Goal: Find specific page/section: Find specific page/section

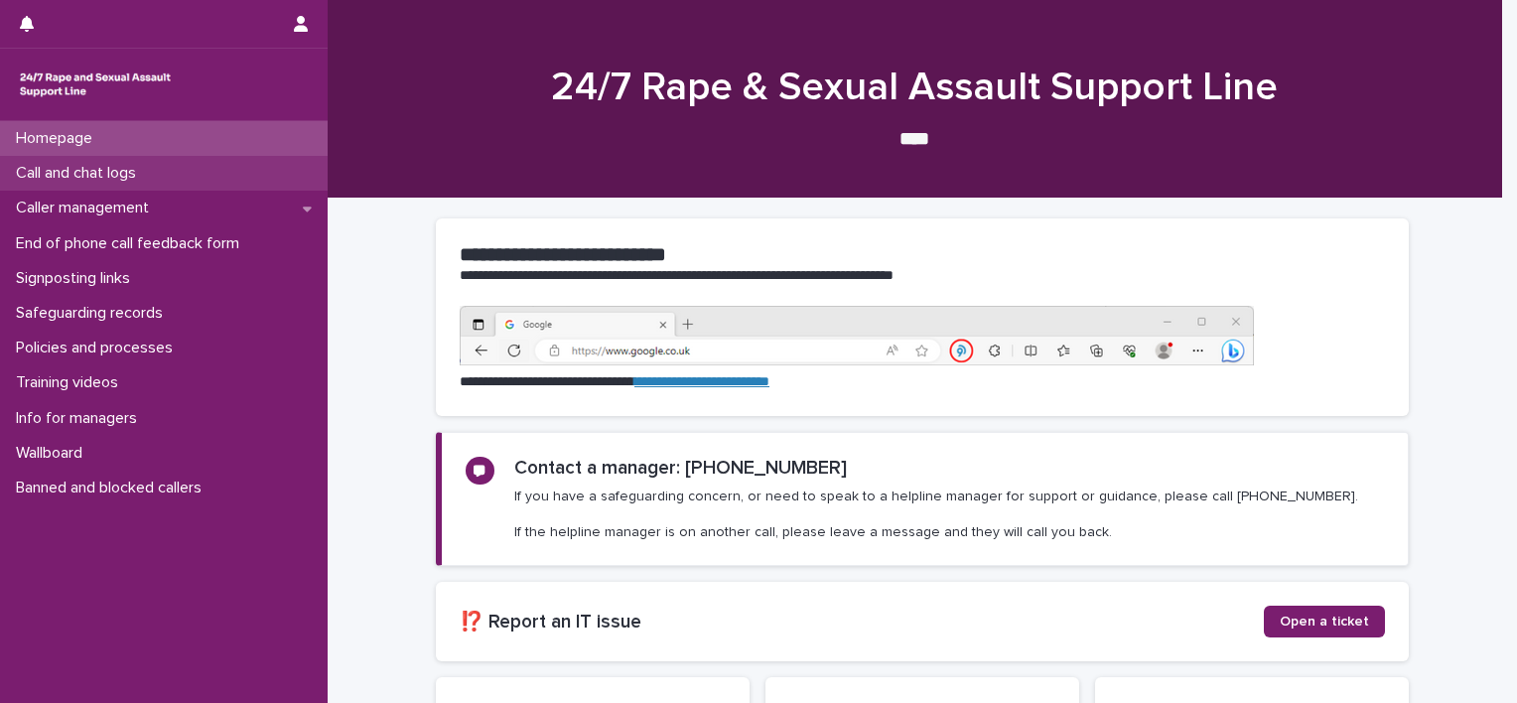
click at [95, 172] on p "Call and chat logs" at bounding box center [80, 173] width 144 height 19
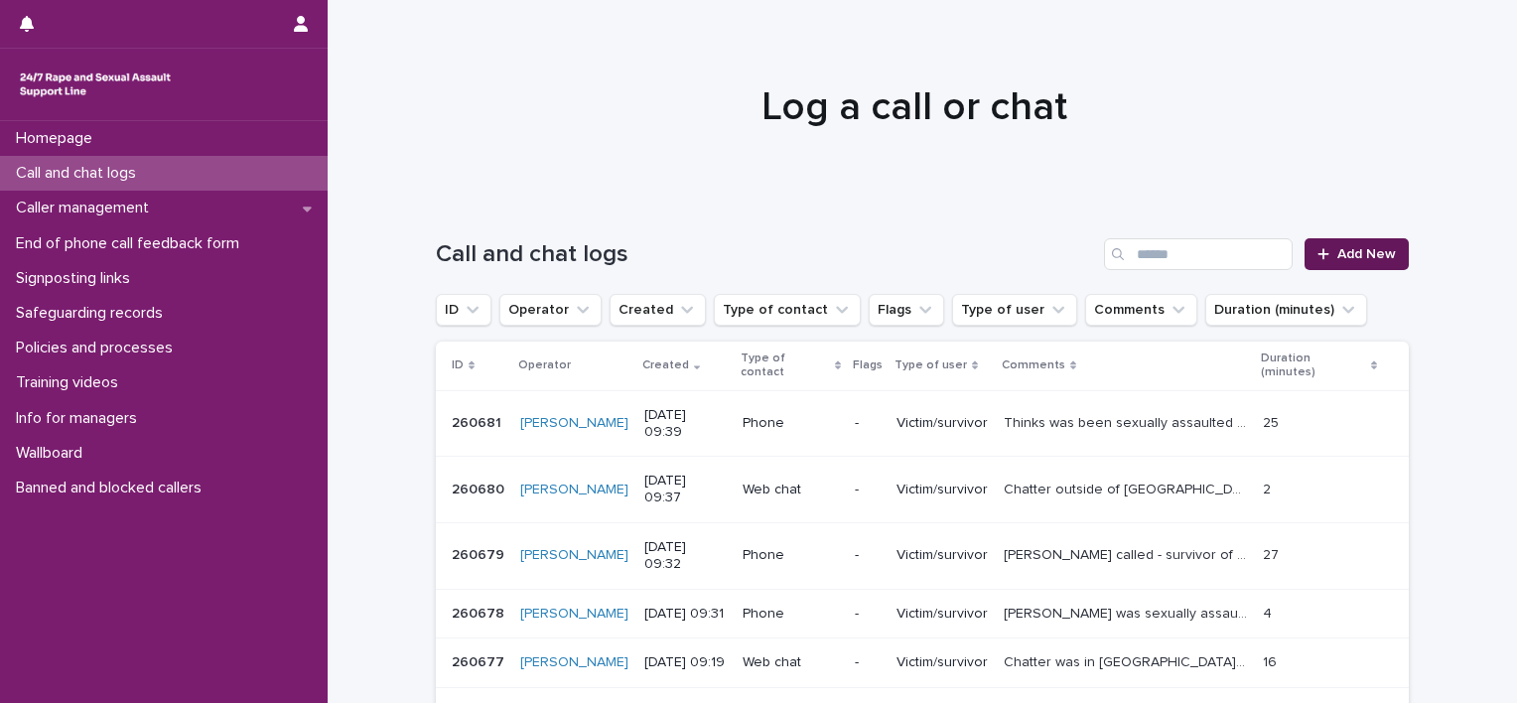
click at [1323, 256] on div at bounding box center [1327, 254] width 20 height 14
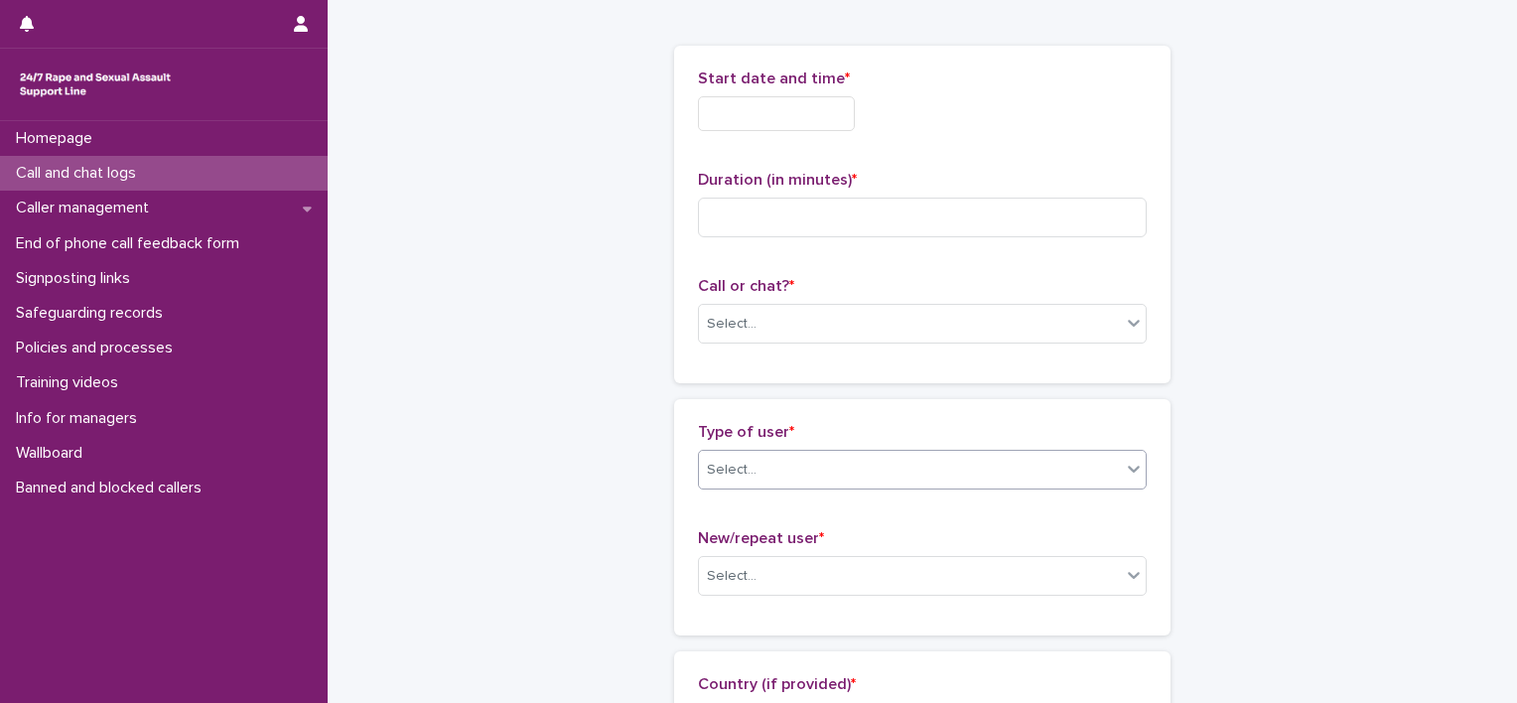
scroll to position [99, 0]
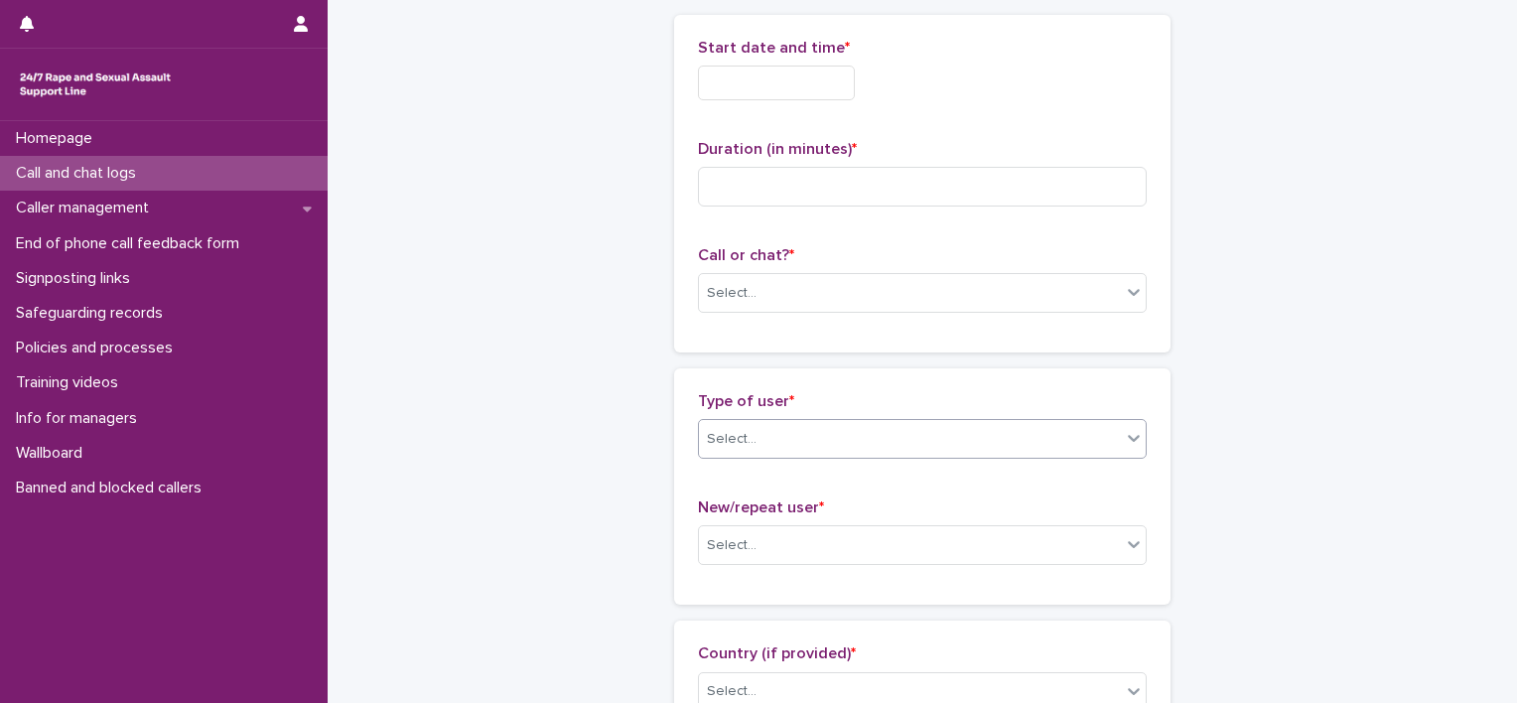
click at [875, 437] on div "Select..." at bounding box center [910, 439] width 422 height 33
click at [881, 428] on div "Select..." at bounding box center [910, 439] width 422 height 33
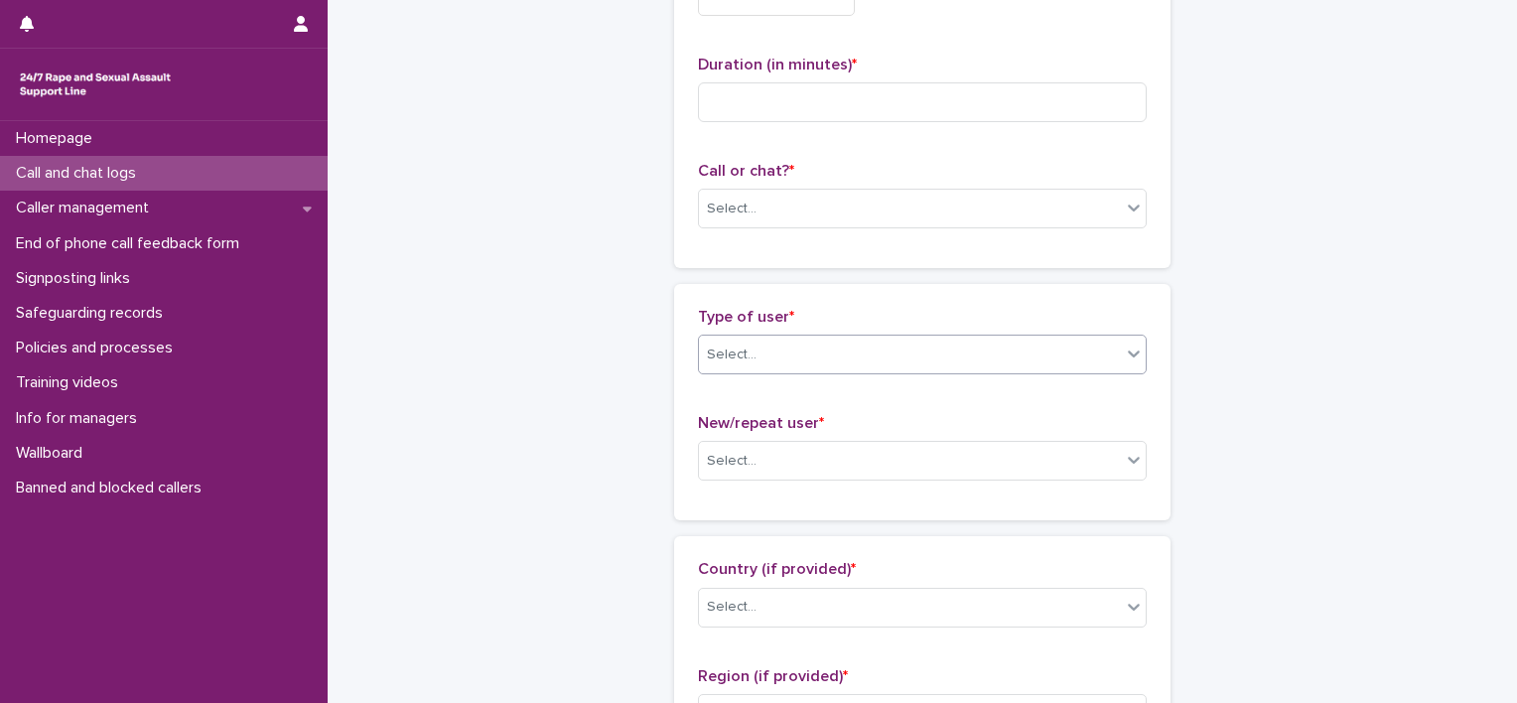
scroll to position [298, 0]
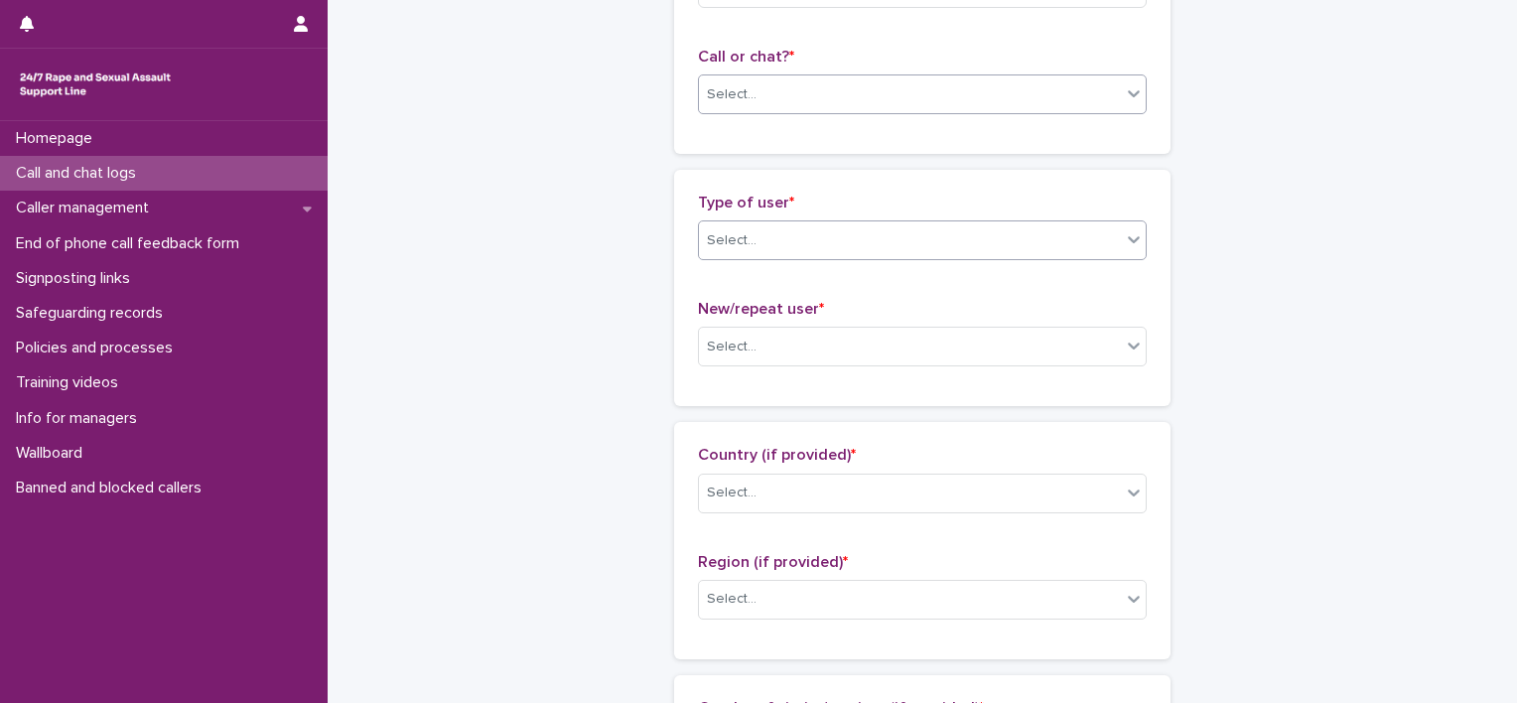
click at [885, 93] on div "Select..." at bounding box center [910, 94] width 422 height 33
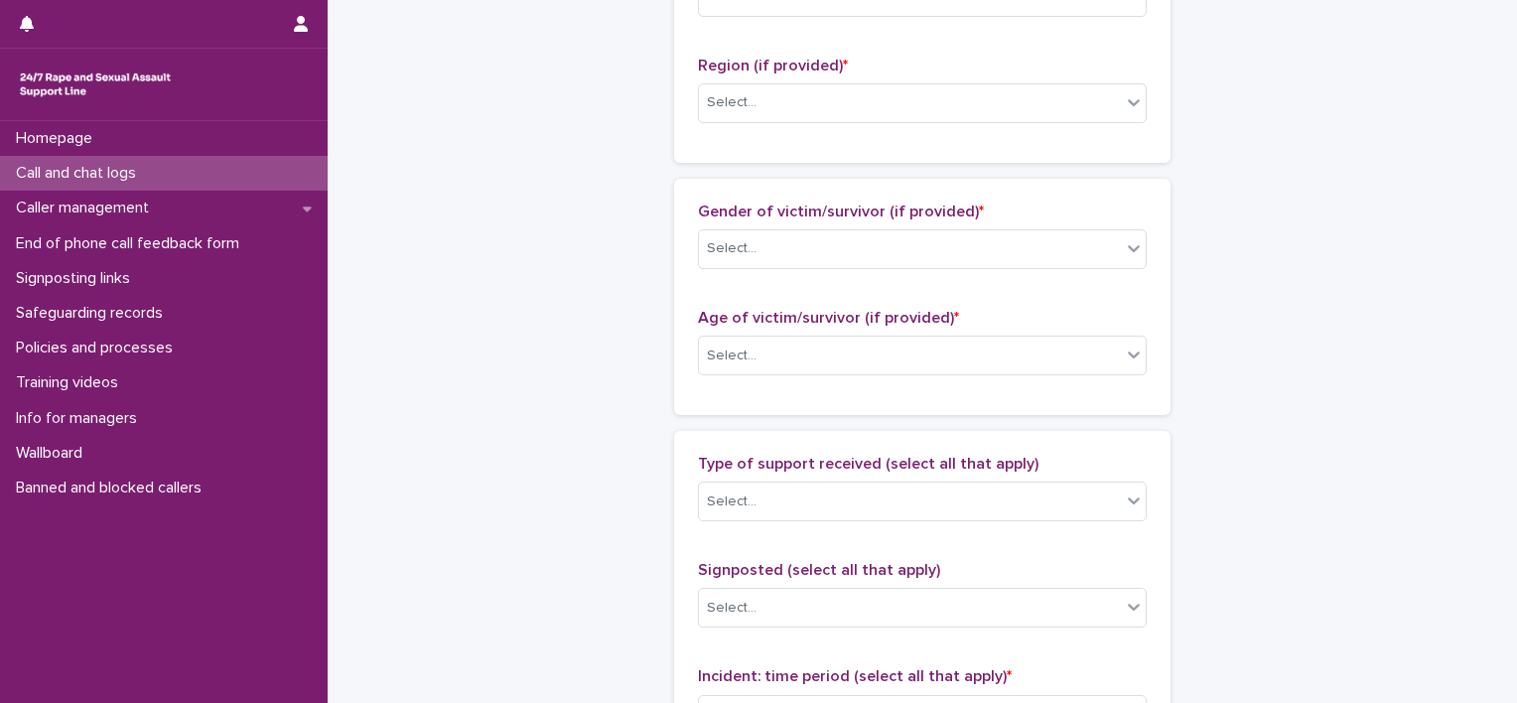
scroll to position [893, 0]
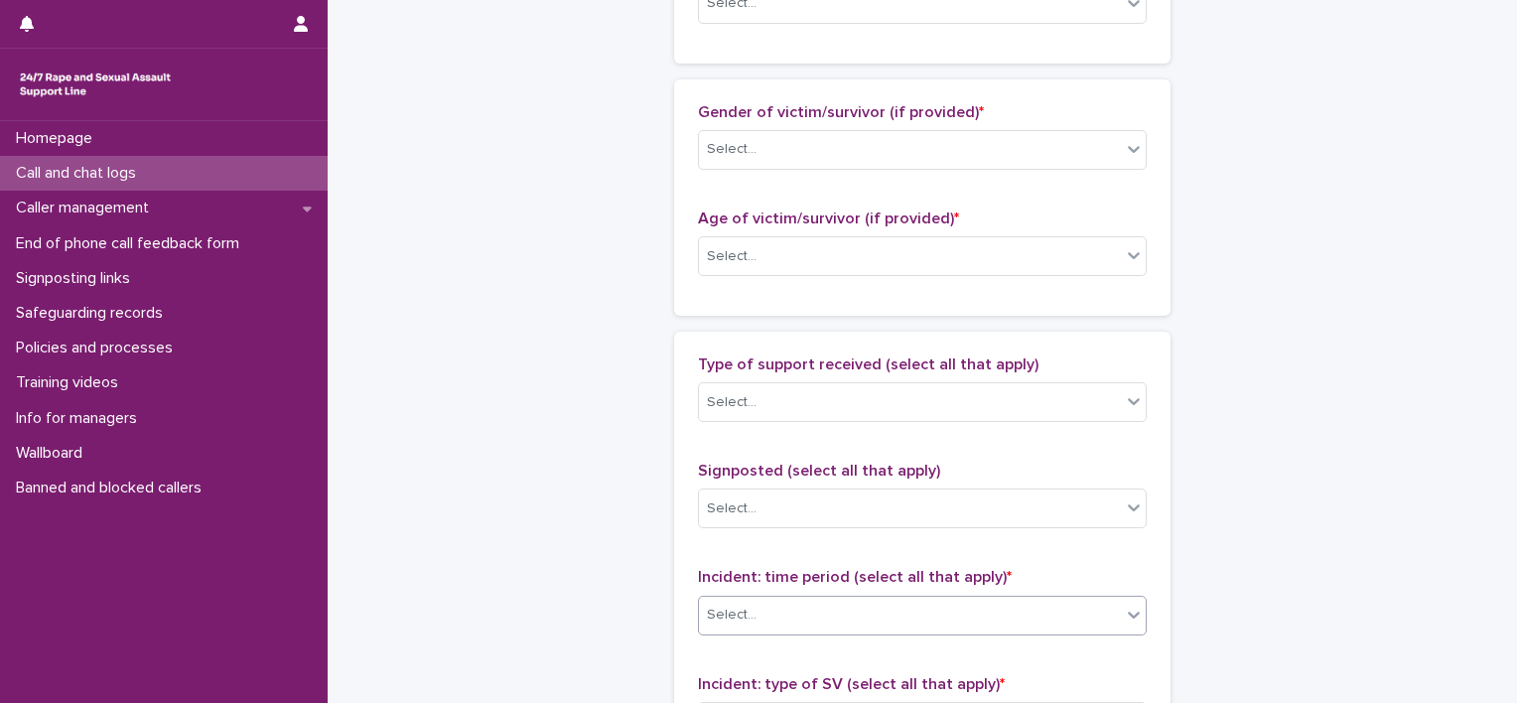
click at [876, 596] on div "Select..." at bounding box center [922, 616] width 449 height 40
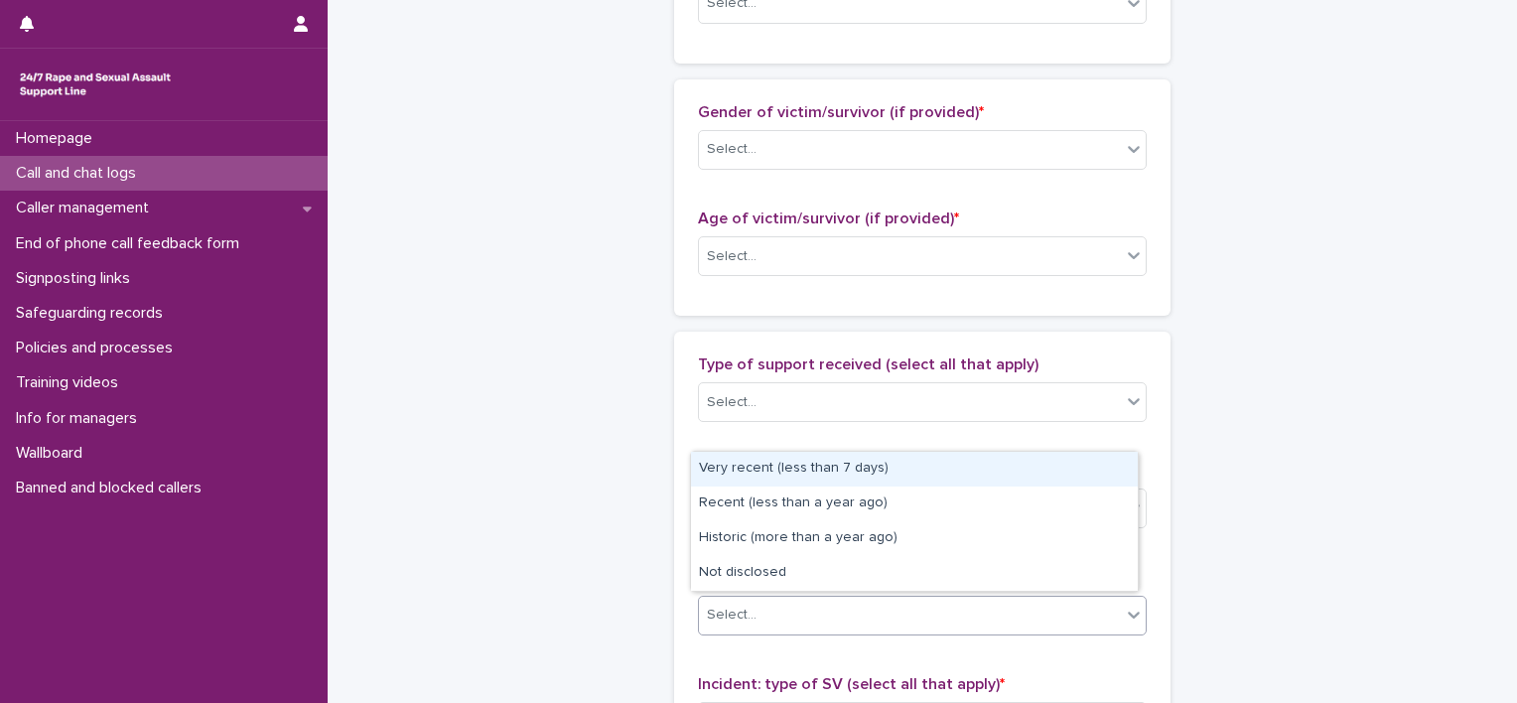
click at [1054, 599] on div "Select..." at bounding box center [910, 615] width 422 height 33
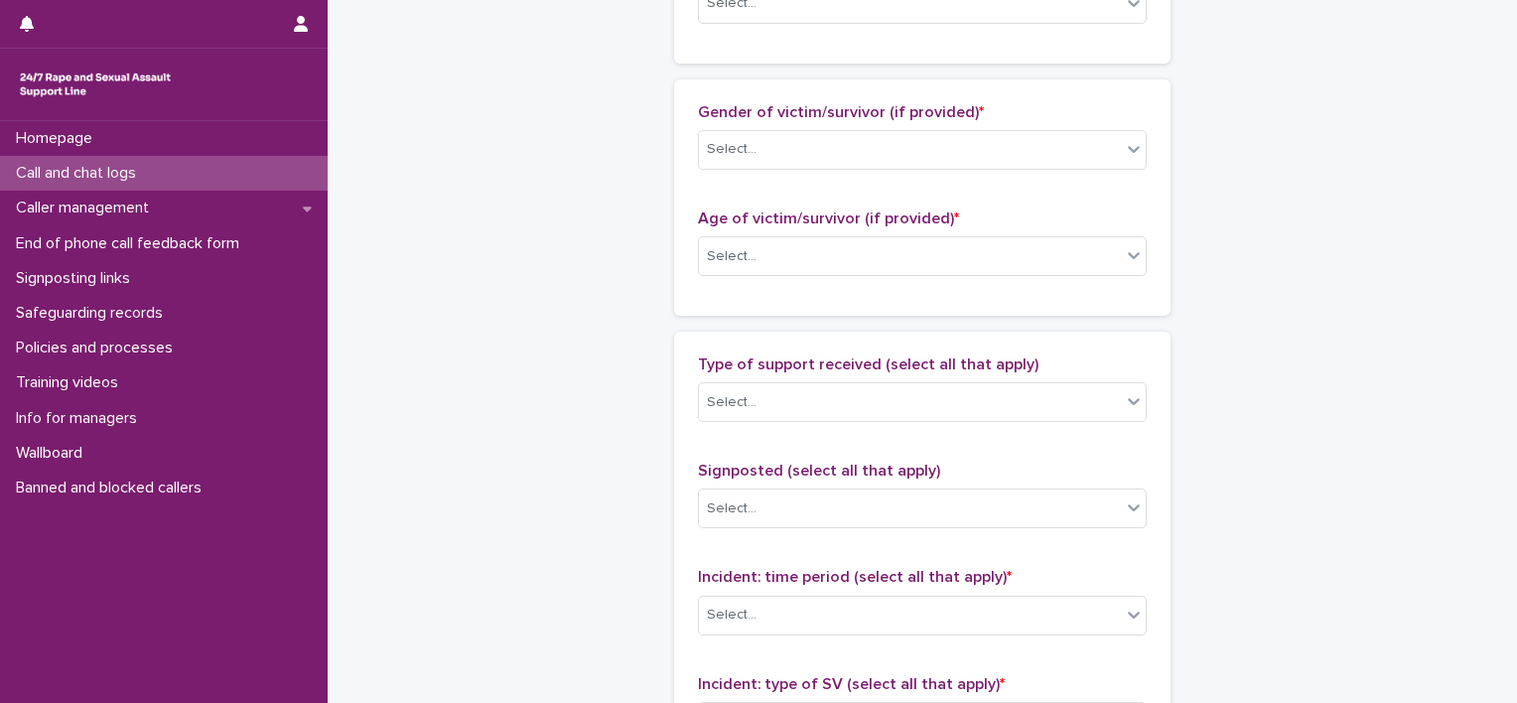
click at [594, 545] on div "Call and chat logs: add new Loading... Saving… Loading... Saving… Loading... Sa…" at bounding box center [922, 183] width 973 height 2148
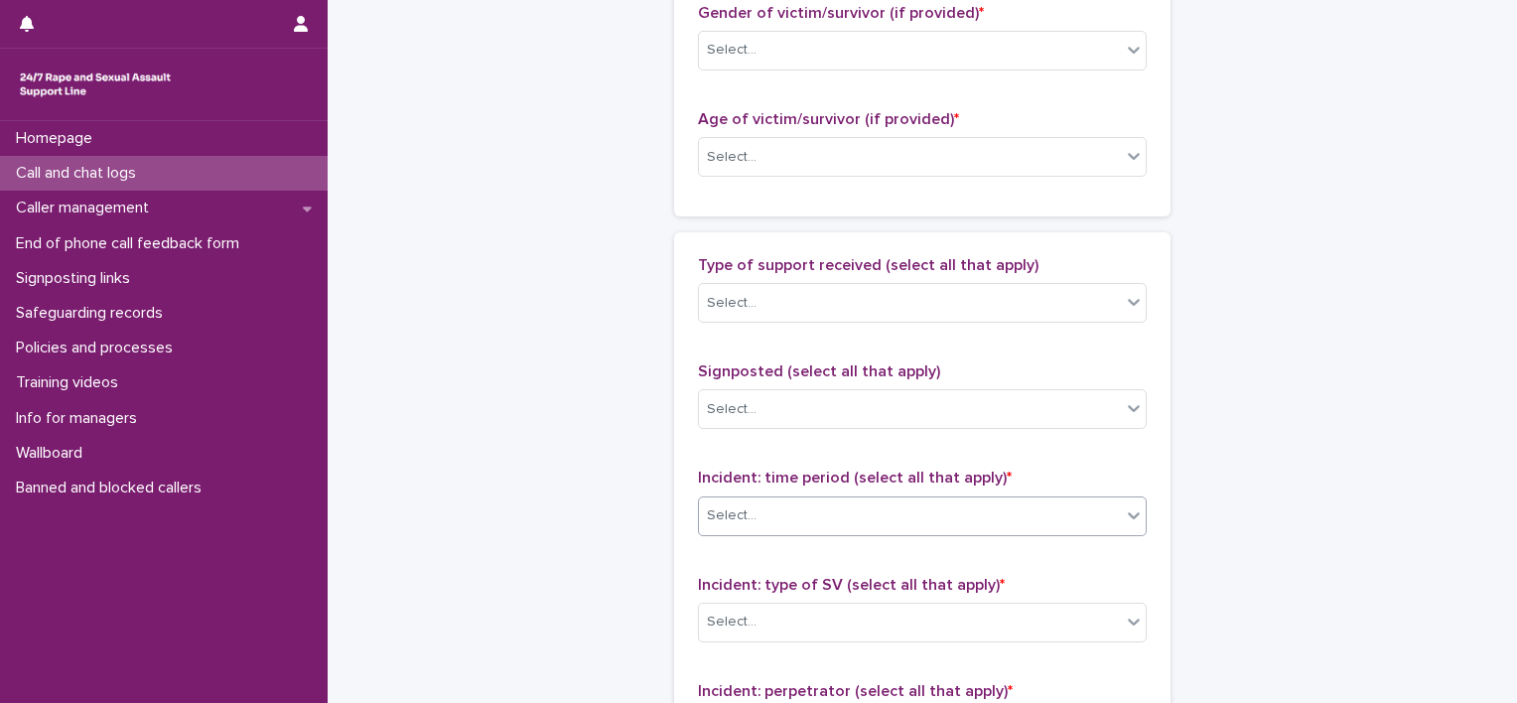
click at [941, 508] on div "Select..." at bounding box center [910, 515] width 422 height 33
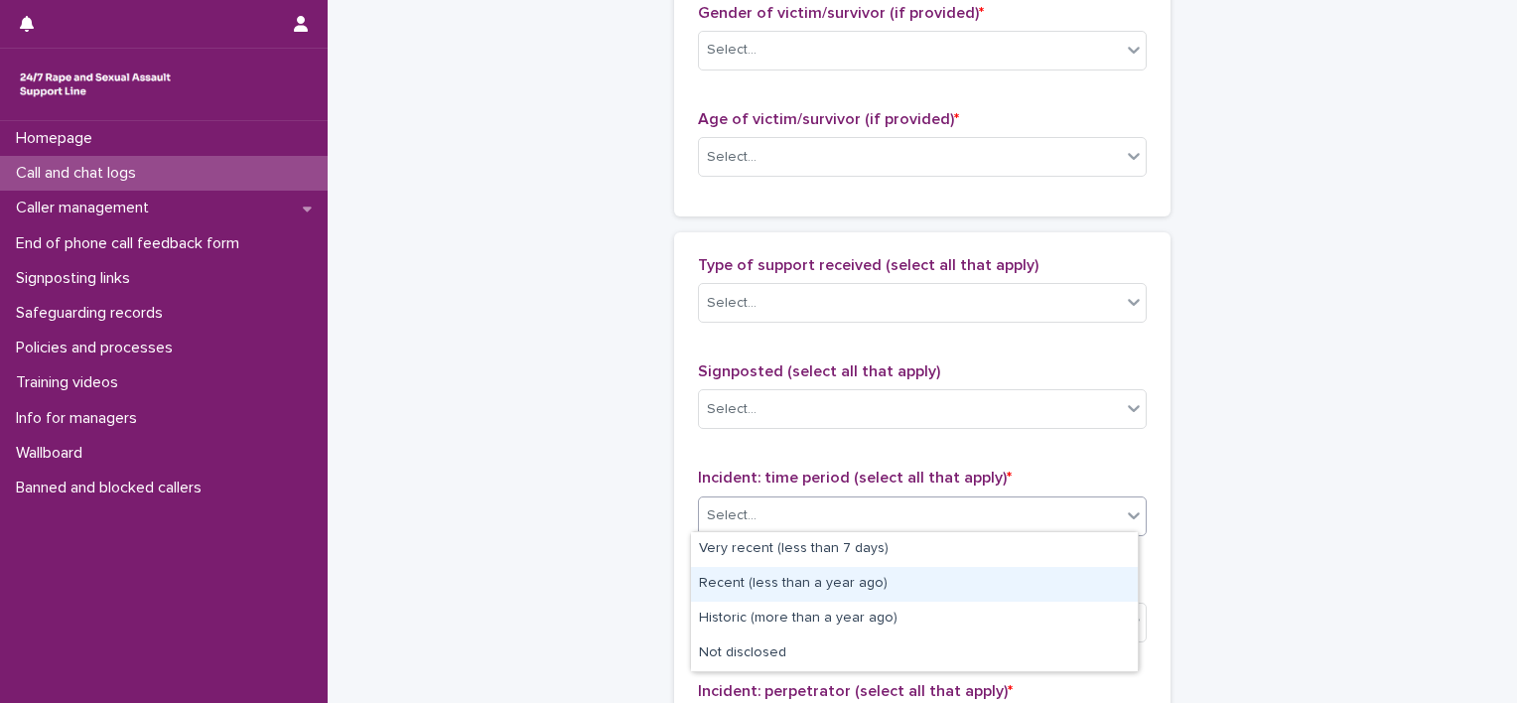
click at [497, 520] on div "Call and chat logs: add new Loading... Saving… Loading... Saving… Loading... Sa…" at bounding box center [922, 83] width 973 height 2148
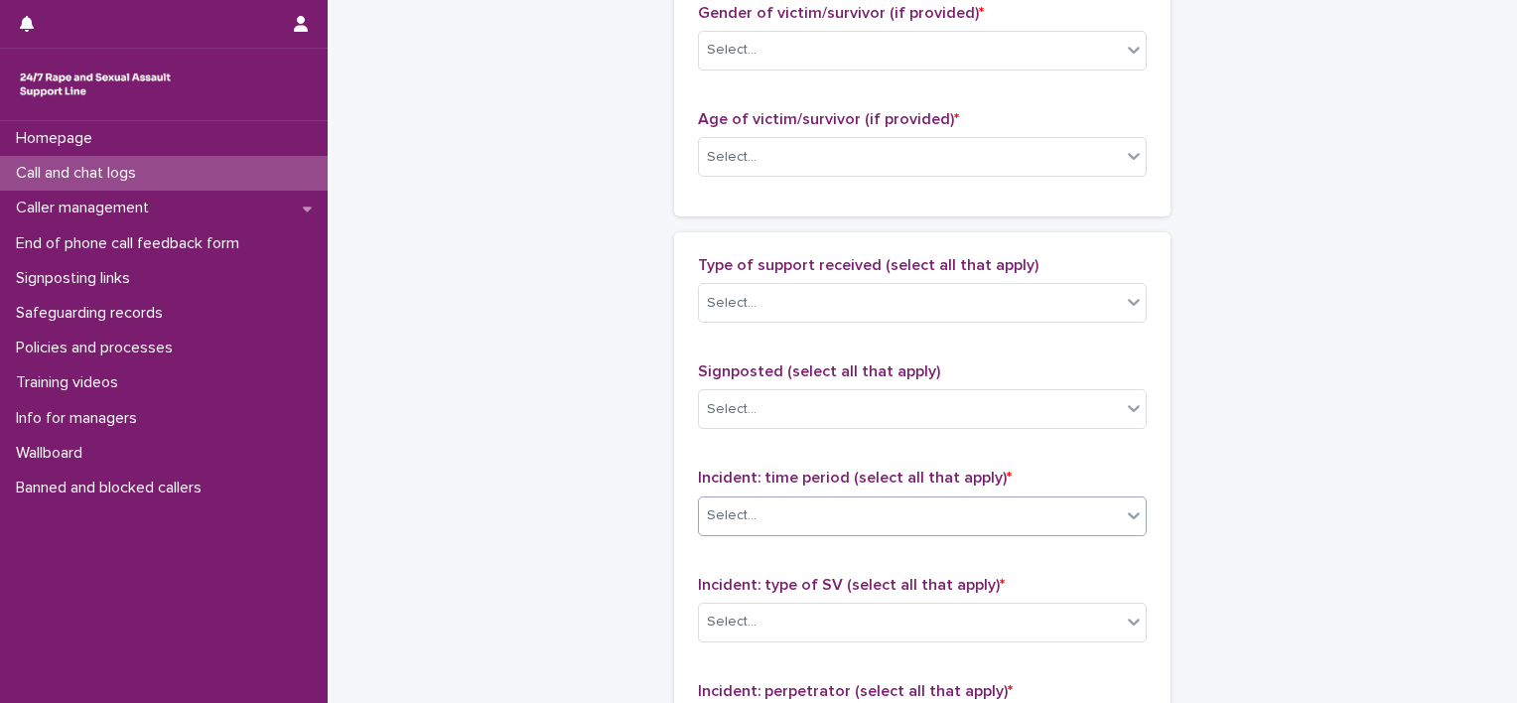
click at [809, 500] on div "Select..." at bounding box center [910, 515] width 422 height 33
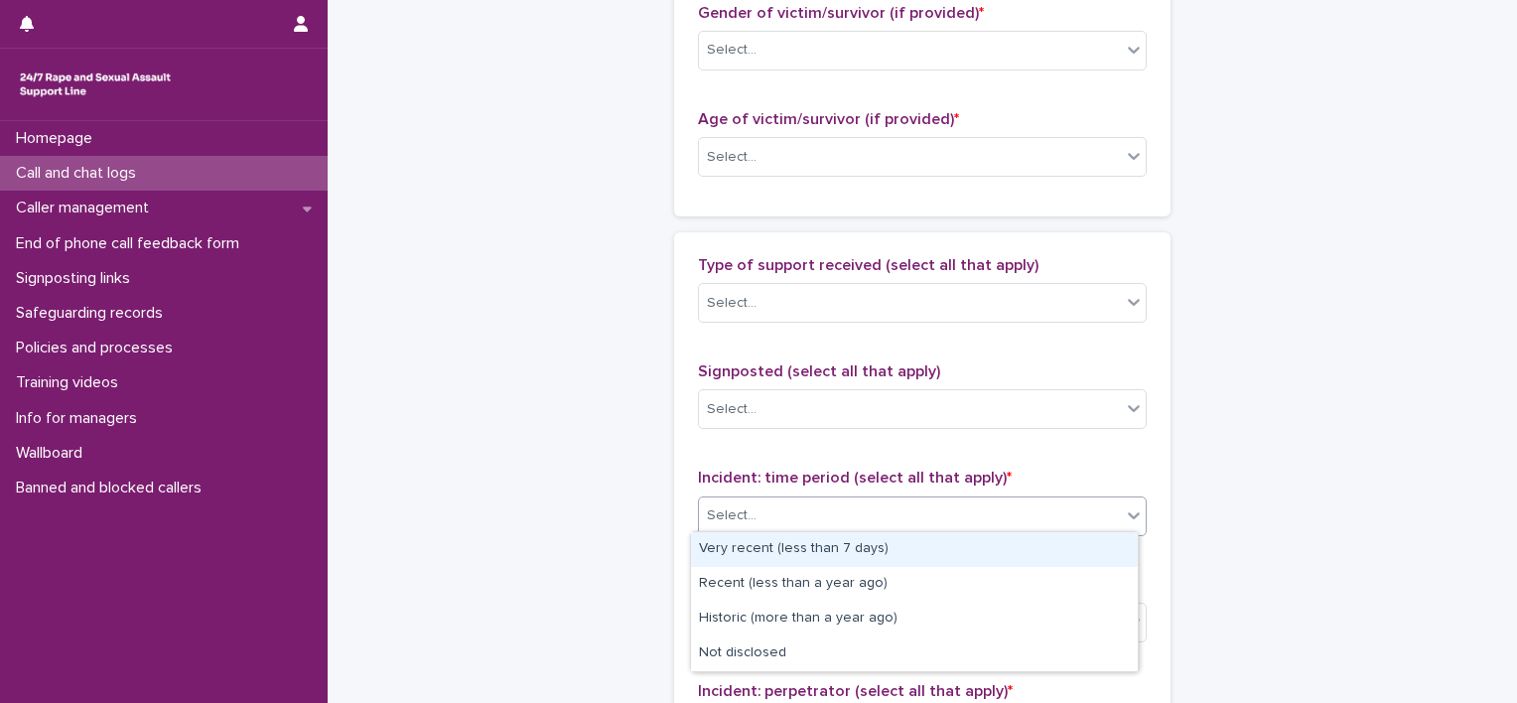
click at [1183, 429] on div "Call and chat logs: add new Loading... Saving… Loading... Saving… Loading... Sa…" at bounding box center [922, 83] width 973 height 2148
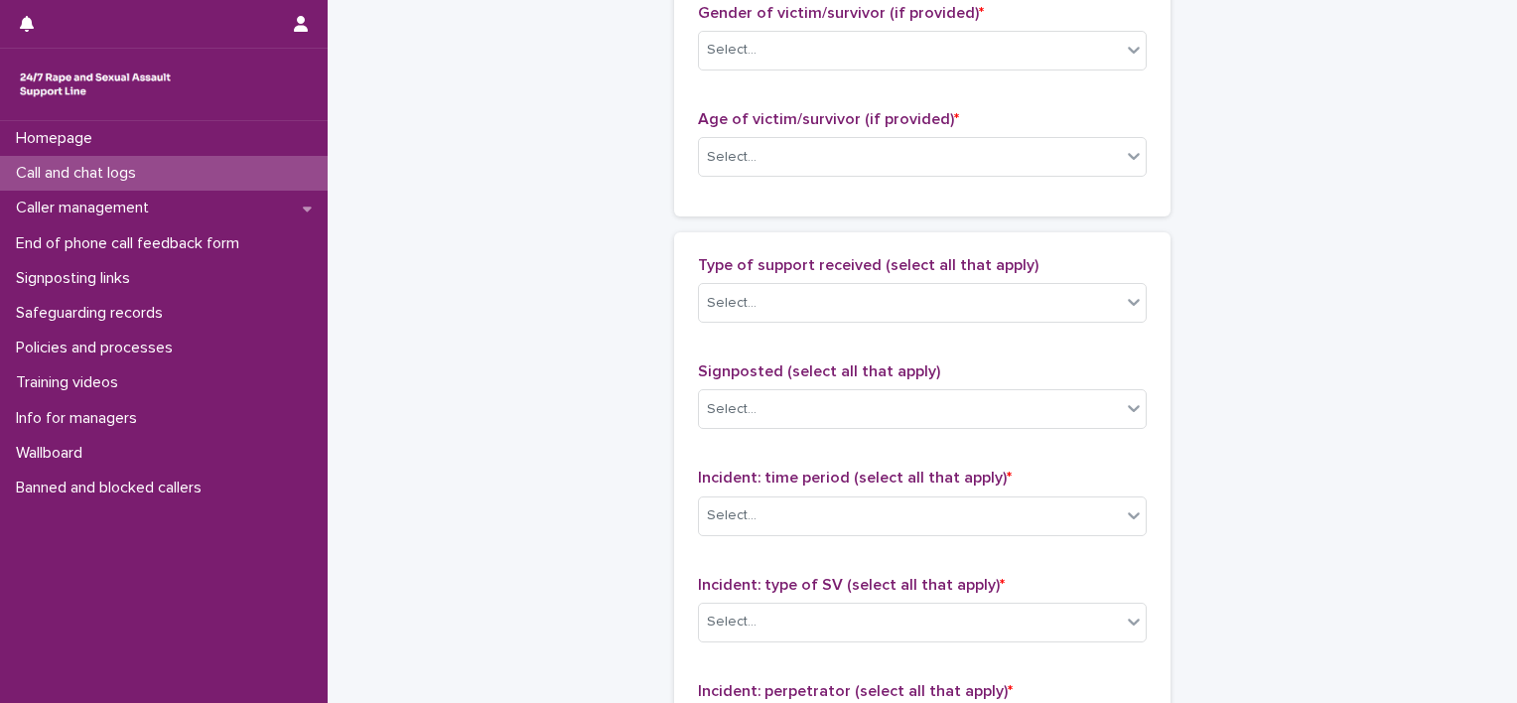
click at [109, 171] on p "Call and chat logs" at bounding box center [80, 173] width 144 height 19
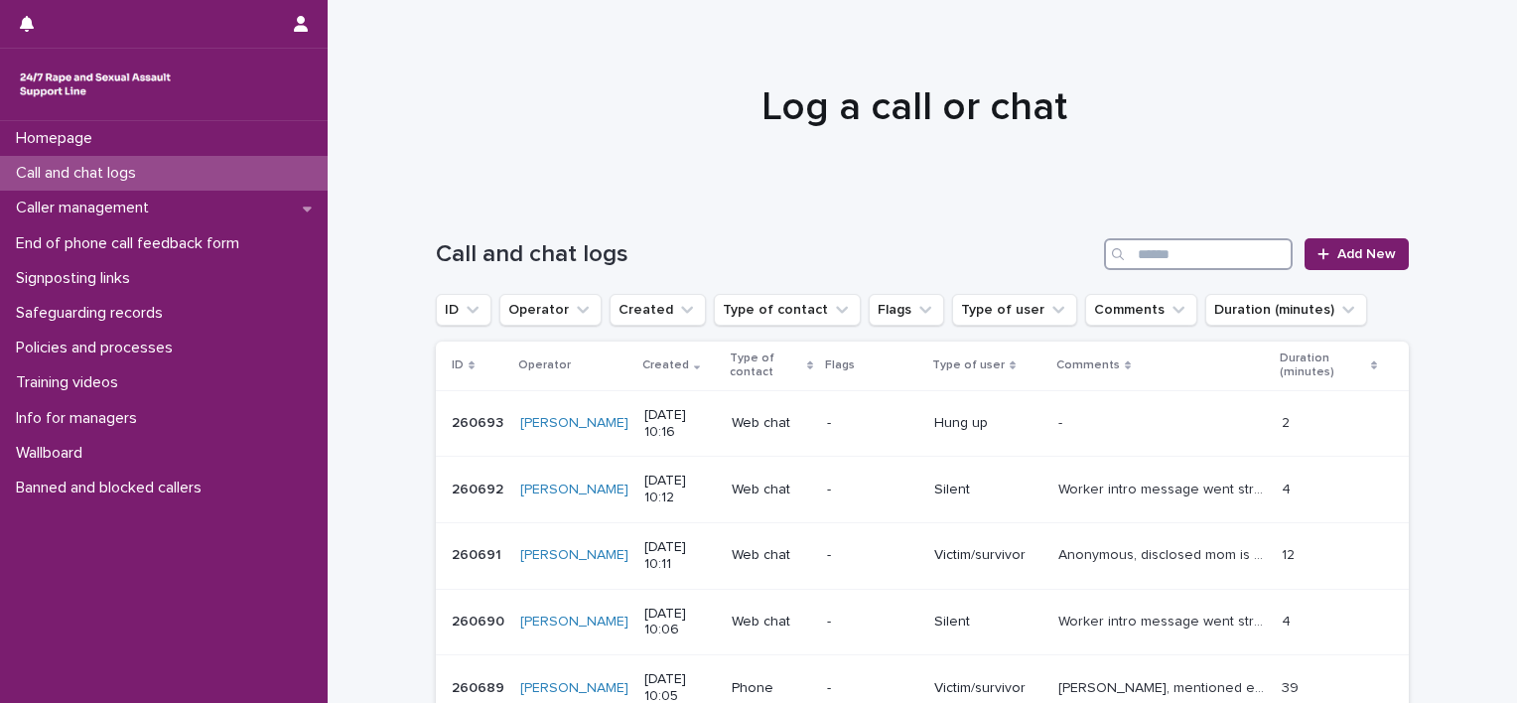
click at [1182, 254] on input "Search" at bounding box center [1198, 254] width 189 height 32
type input "****"
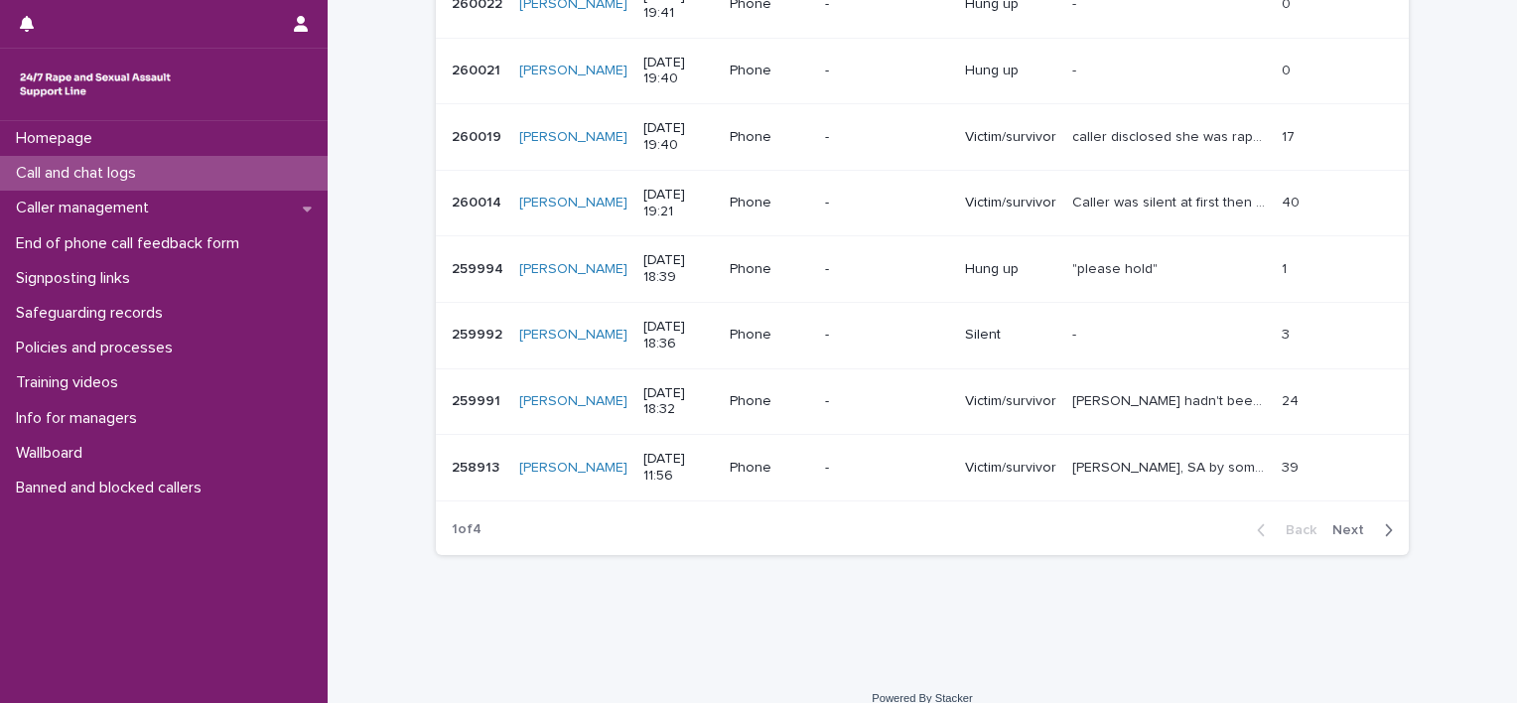
scroll to position [572, 0]
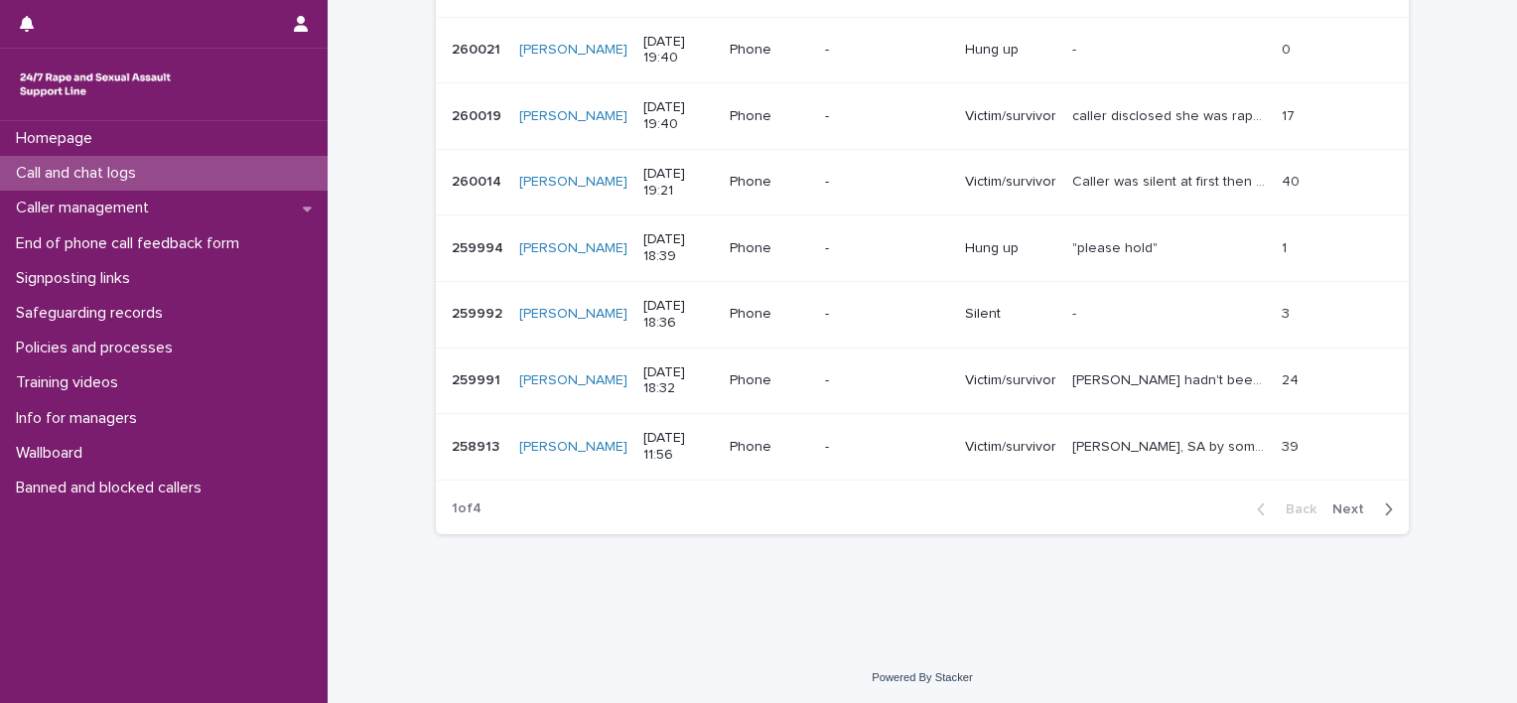
click at [857, 455] on div "-" at bounding box center [887, 447] width 124 height 33
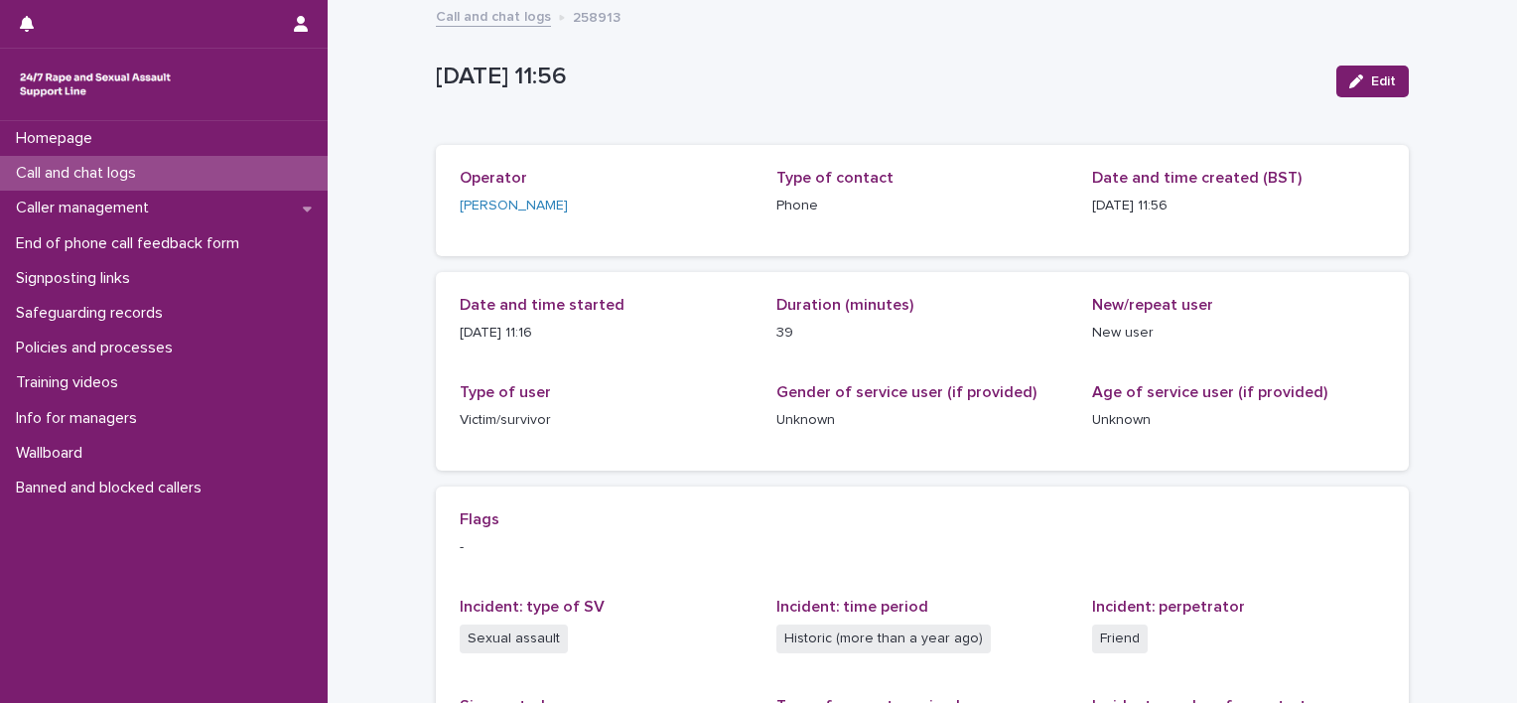
scroll to position [372, 0]
